Goal: Task Accomplishment & Management: Use online tool/utility

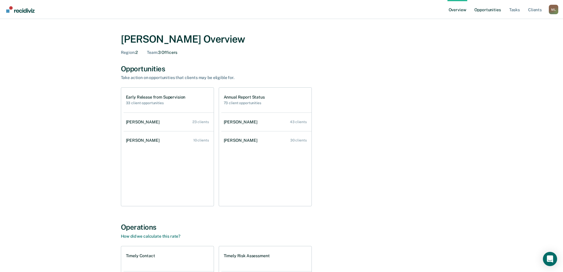
click at [497, 7] on link "Opportunities" at bounding box center [487, 9] width 29 height 19
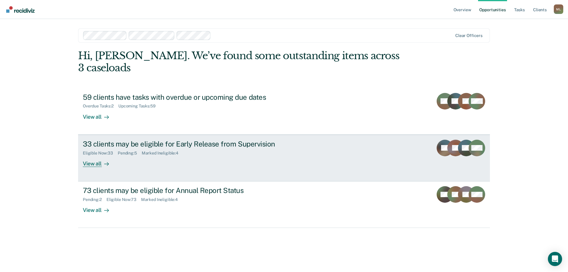
click at [192, 140] on div "33 clients may be eligible for Early Release from Supervision" at bounding box center [187, 144] width 208 height 9
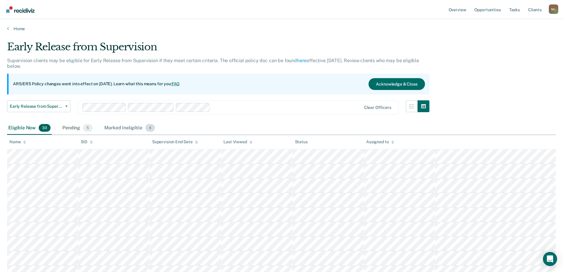
click at [138, 129] on div "Marked Ineligible 4" at bounding box center [129, 128] width 53 height 13
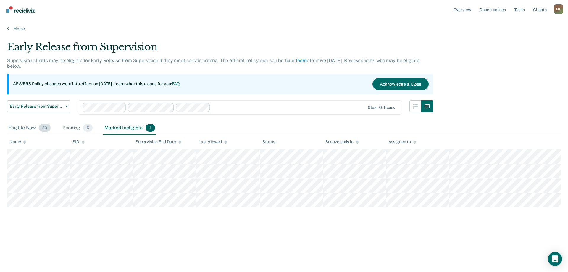
click at [18, 126] on div "Eligible Now 33" at bounding box center [29, 128] width 45 height 13
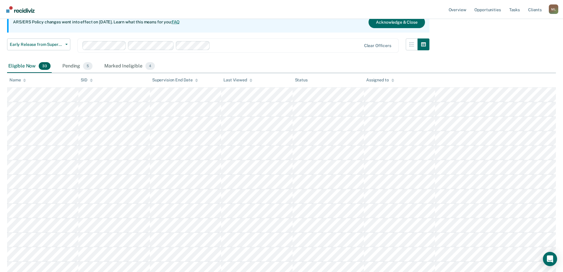
scroll to position [30, 0]
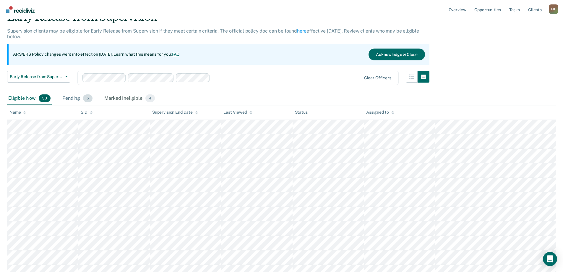
click at [77, 98] on div "Pending 5" at bounding box center [77, 98] width 33 height 13
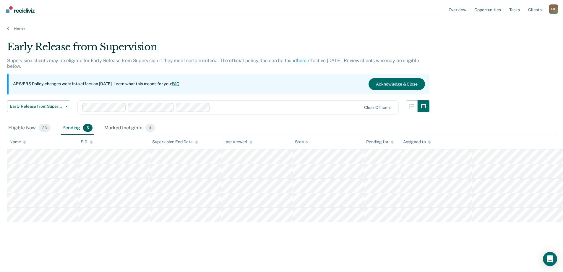
scroll to position [0, 0]
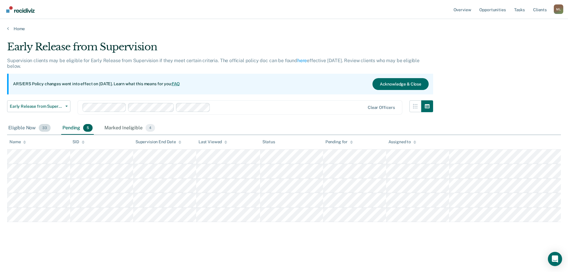
click at [22, 129] on div "Eligible Now 33" at bounding box center [29, 128] width 45 height 13
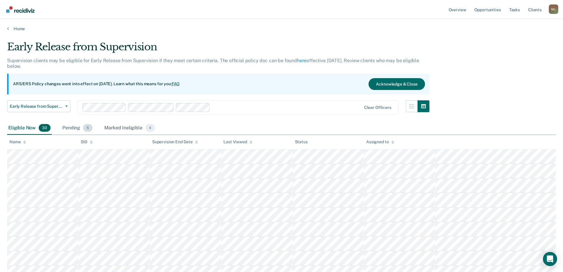
click at [77, 130] on div "Pending 5" at bounding box center [77, 128] width 33 height 13
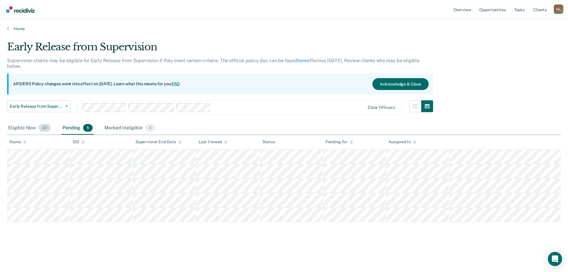
click at [23, 128] on div "Eligible Now 33" at bounding box center [29, 128] width 45 height 13
